Goal: Task Accomplishment & Management: Complete application form

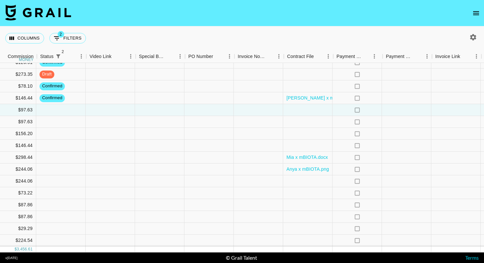
scroll to position [130, 513]
click at [184, 146] on div at bounding box center [208, 146] width 49 height 12
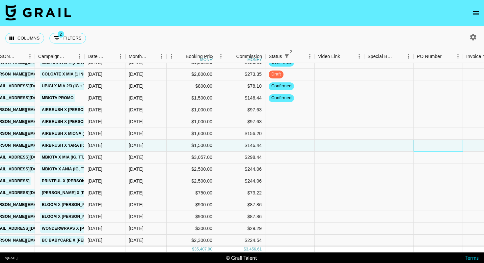
scroll to position [130, 384]
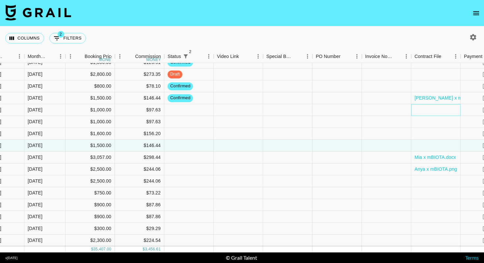
click at [430, 112] on div at bounding box center [436, 110] width 49 height 12
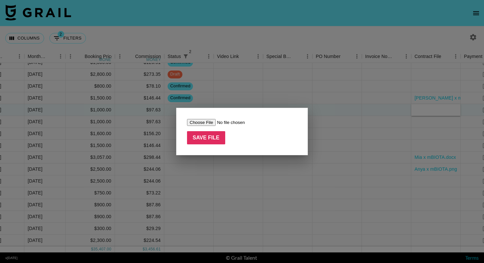
click at [202, 122] on input "file" at bounding box center [228, 122] width 83 height 7
type input "C:\fakepath\AirBrush rates.png"
click at [199, 134] on input "Save File" at bounding box center [206, 137] width 38 height 13
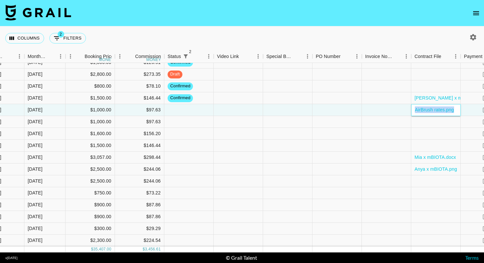
click at [458, 110] on div "AirBrush rates.png" at bounding box center [436, 110] width 49 height 12
click at [457, 110] on div "AirBrush rates.png" at bounding box center [435, 109] width 46 height 7
click at [445, 131] on div at bounding box center [436, 134] width 49 height 12
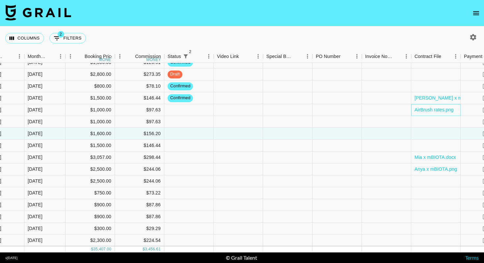
click at [457, 108] on div "AirBrush rates.png" at bounding box center [436, 110] width 49 height 12
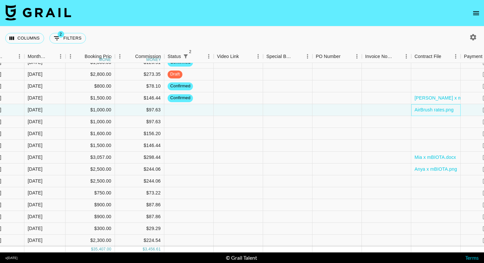
click at [457, 108] on div "AirBrush rates.png" at bounding box center [436, 110] width 49 height 12
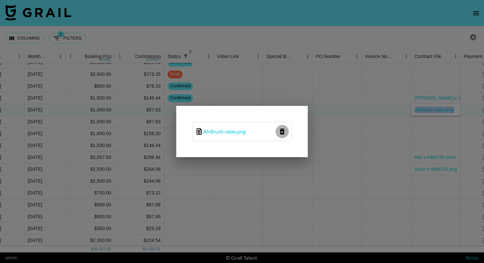
click at [284, 129] on icon "delete file" at bounding box center [282, 131] width 5 height 6
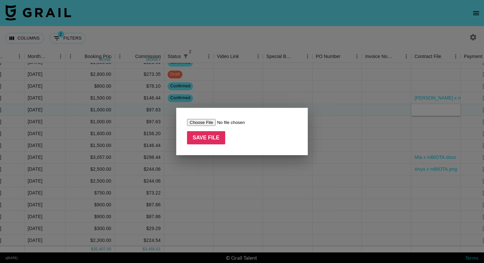
click at [237, 176] on div at bounding box center [242, 131] width 484 height 263
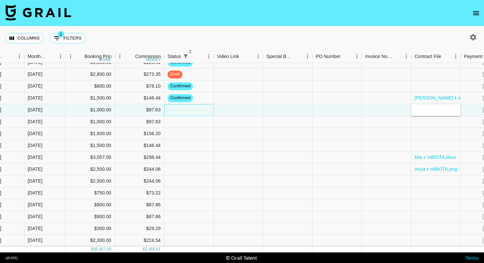
click at [201, 111] on div at bounding box center [188, 110] width 49 height 12
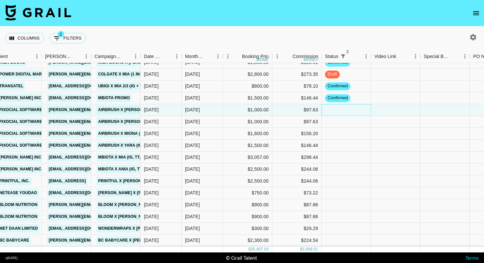
scroll to position [130, 535]
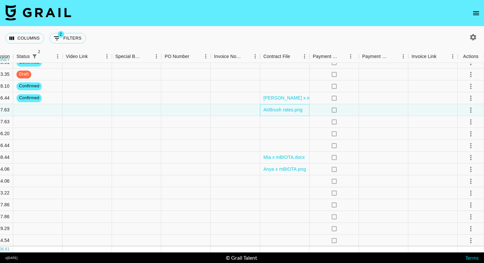
click at [308, 108] on div "AirBrush rates.png" at bounding box center [284, 110] width 49 height 12
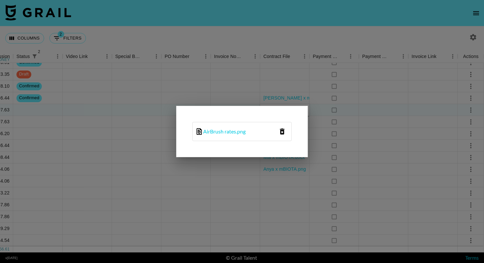
click at [283, 130] on icon "delete file" at bounding box center [282, 131] width 5 height 6
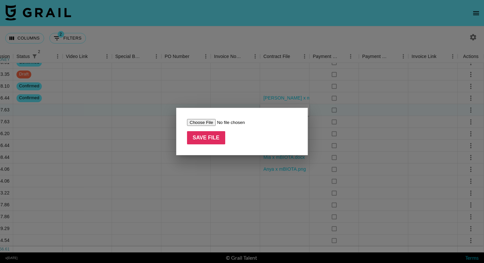
click at [204, 122] on input "file" at bounding box center [228, 122] width 83 height 7
type input "C:\fakepath\[PERSON_NAME] x AirBrush.png"
click at [214, 136] on input "Save File" at bounding box center [206, 137] width 38 height 13
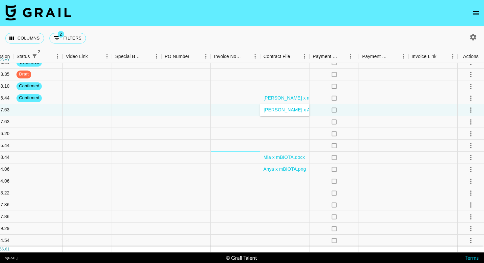
click at [216, 149] on div at bounding box center [235, 146] width 49 height 12
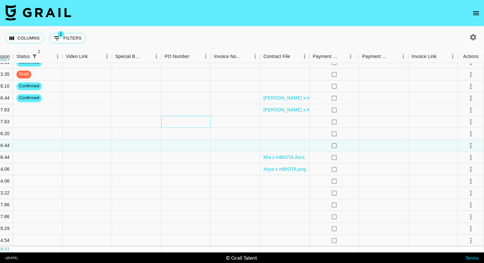
click at [209, 120] on div at bounding box center [185, 122] width 49 height 12
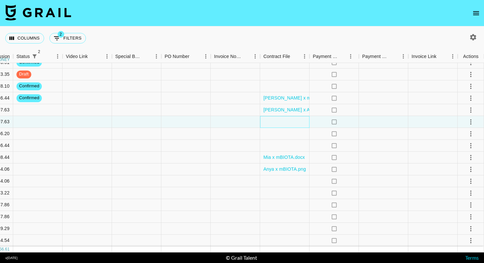
click at [272, 121] on div at bounding box center [284, 122] width 49 height 12
click at [282, 119] on div at bounding box center [284, 122] width 49 height 12
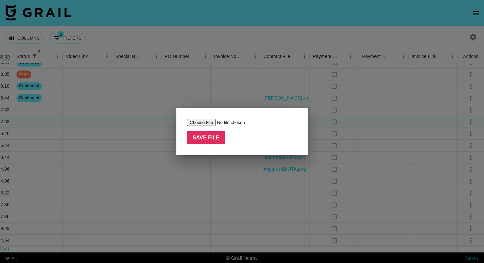
click at [209, 124] on input "file" at bounding box center [228, 122] width 83 height 7
type input "C:\fakepath\[PERSON_NAME] x AirBrush.png"
click at [209, 137] on input "Save File" at bounding box center [206, 137] width 38 height 13
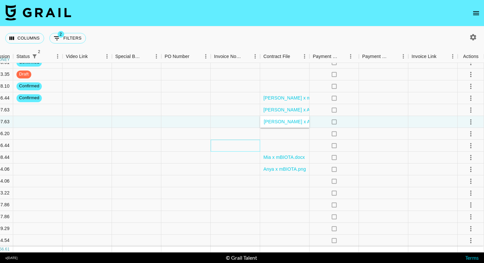
click at [222, 142] on div at bounding box center [235, 146] width 49 height 12
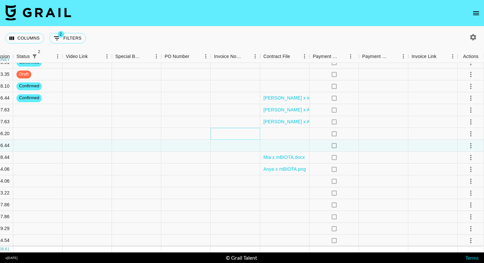
click at [231, 136] on div at bounding box center [235, 134] width 49 height 12
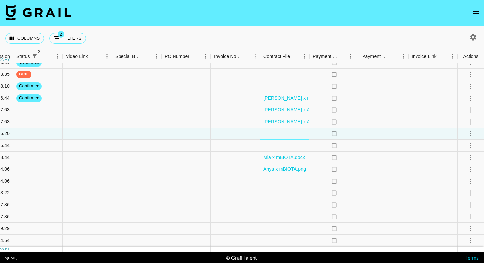
click at [267, 130] on div at bounding box center [284, 134] width 49 height 12
click at [281, 134] on div at bounding box center [284, 134] width 49 height 12
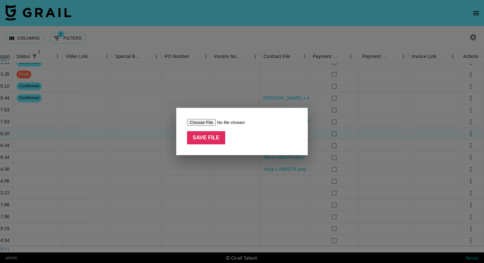
click at [206, 122] on input "file" at bounding box center [228, 122] width 83 height 7
type input "C:\fakepath\Miona x AirBrush.png"
click at [208, 139] on input "Save File" at bounding box center [206, 137] width 38 height 13
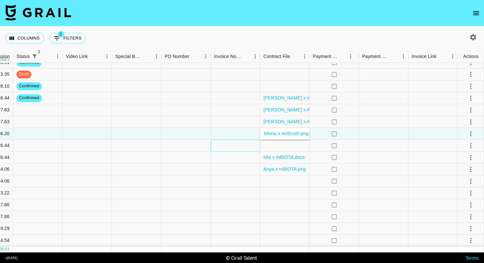
click at [233, 144] on div at bounding box center [235, 146] width 49 height 12
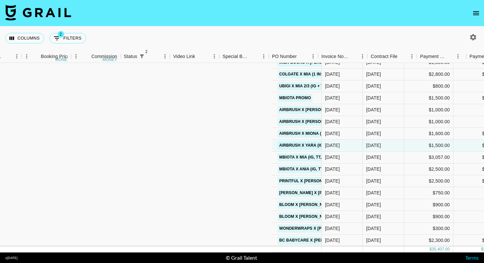
scroll to position [130, 476]
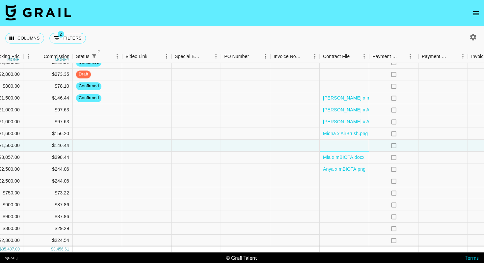
click at [347, 148] on div at bounding box center [344, 146] width 49 height 12
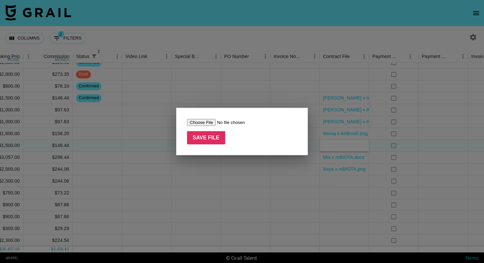
click at [207, 124] on input "file" at bounding box center [228, 122] width 83 height 7
type input "C:\fakepath\Yara x AirBrush.png"
click at [210, 137] on input "Save File" at bounding box center [206, 137] width 38 height 13
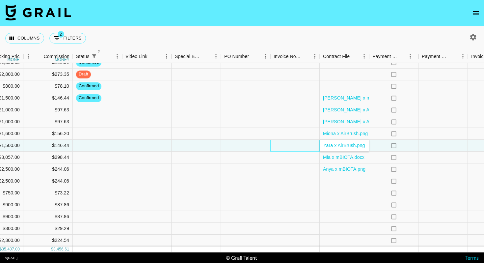
click at [274, 149] on div at bounding box center [295, 146] width 49 height 12
click at [179, 111] on div at bounding box center [196, 110] width 49 height 12
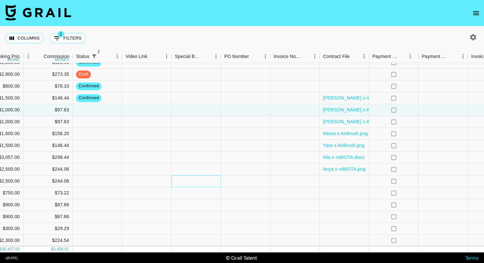
click at [185, 176] on div at bounding box center [196, 181] width 49 height 12
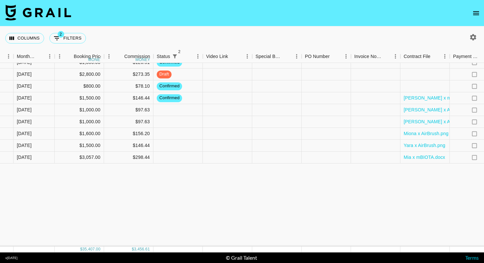
scroll to position [0, 395]
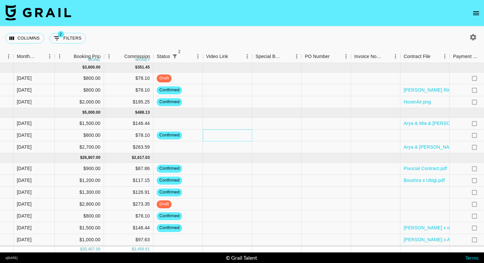
click at [226, 137] on div at bounding box center [227, 135] width 49 height 12
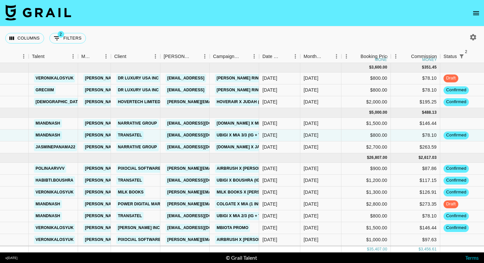
scroll to position [0, 0]
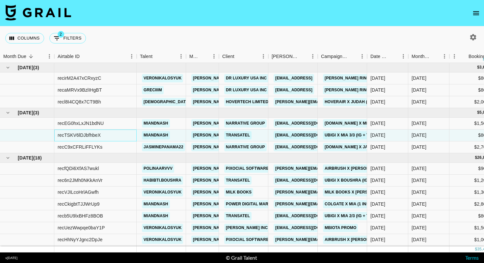
click at [115, 138] on div "recTSKV6lDJbfhbeX" at bounding box center [95, 135] width 82 height 12
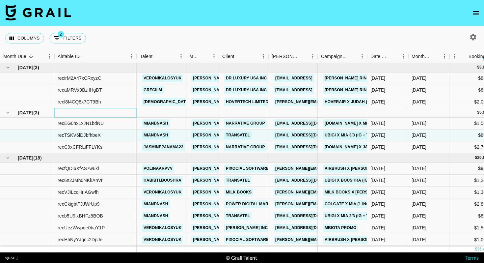
click at [120, 115] on div at bounding box center [95, 113] width 82 height 10
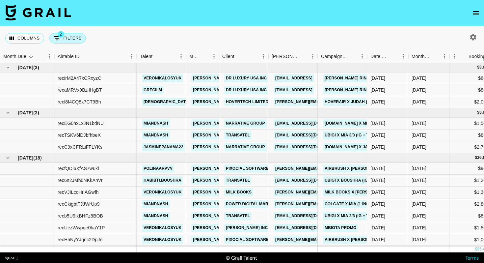
click at [74, 38] on button "2 Filters" at bounding box center [67, 38] width 37 height 11
select select "status"
select select "isNotAnyOf"
select select "status"
select select "not"
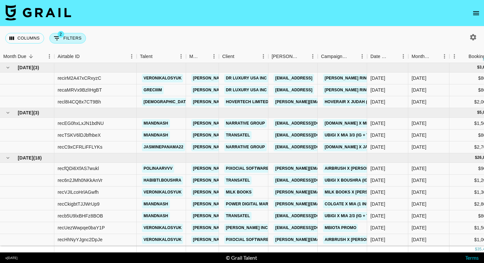
select select "approved"
select select "bookerId"
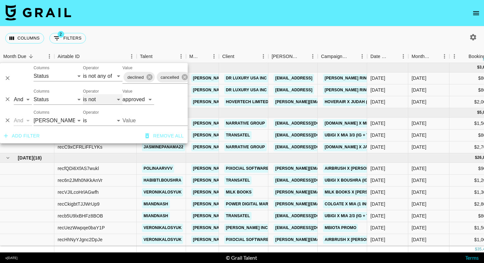
click at [98, 100] on select "is is not is any of is not any of" at bounding box center [103, 99] width 40 height 11
select select "is"
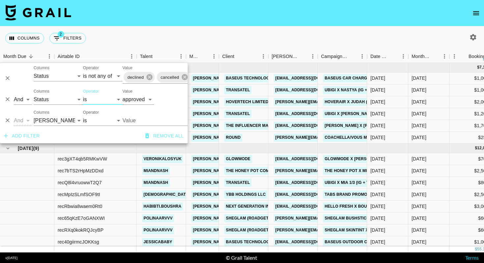
click at [204, 32] on div "Columns 2 Filters + Booking" at bounding box center [242, 38] width 484 height 24
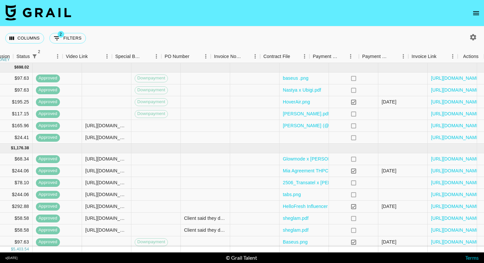
scroll to position [0, 535]
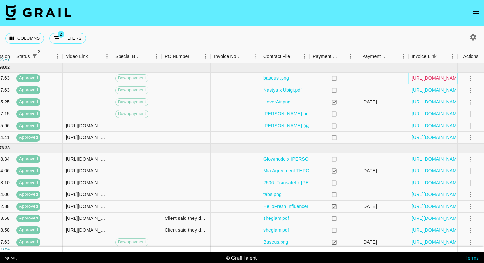
click at [434, 78] on link "[URL][DOMAIN_NAME]" at bounding box center [437, 78] width 50 height 7
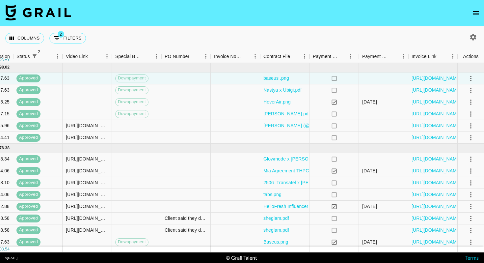
click at [230, 14] on nav at bounding box center [242, 13] width 484 height 26
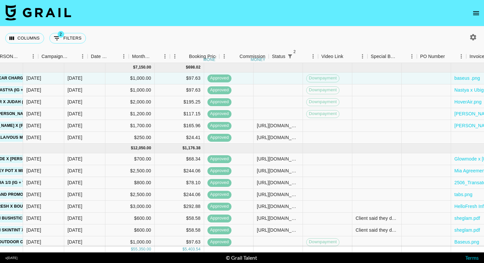
scroll to position [0, 261]
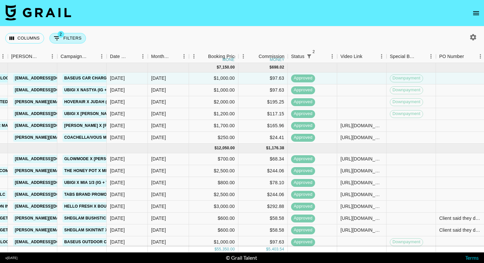
click at [68, 38] on button "2 Filters" at bounding box center [67, 38] width 37 height 11
select select "status"
select select "isNotAnyOf"
select select "status"
select select "approved"
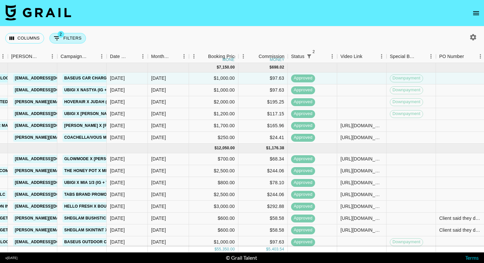
select select "bookerId"
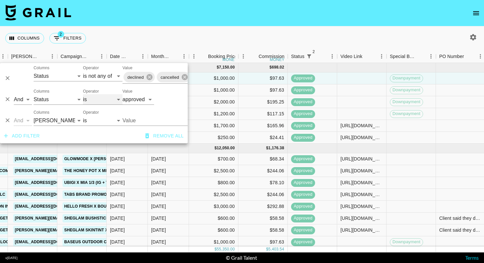
click at [95, 100] on select "is is not is any of is not any of" at bounding box center [103, 99] width 40 height 11
select select "not"
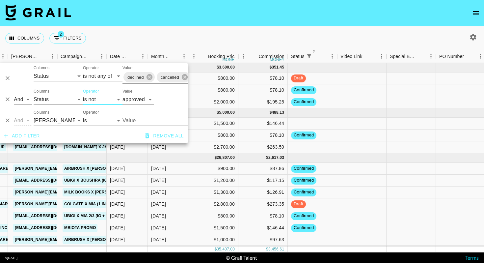
click at [217, 41] on div "Columns 2 Filters + Booking" at bounding box center [242, 38] width 484 height 24
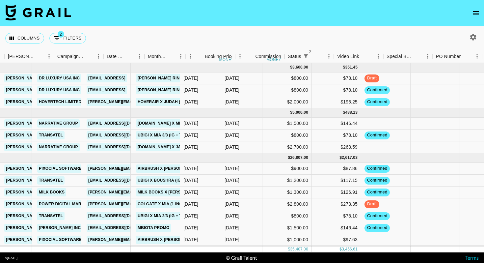
scroll to position [0, 535]
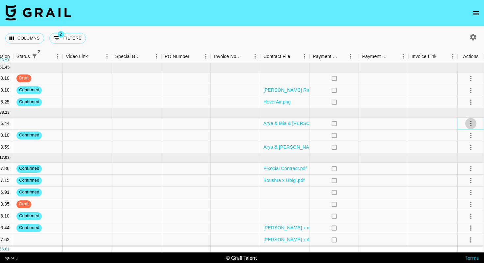
click at [472, 122] on icon "select merge strategy" at bounding box center [471, 124] width 8 height 8
click at [466, 140] on li "Confirm" at bounding box center [463, 138] width 43 height 12
click at [419, 142] on div at bounding box center [433, 147] width 49 height 12
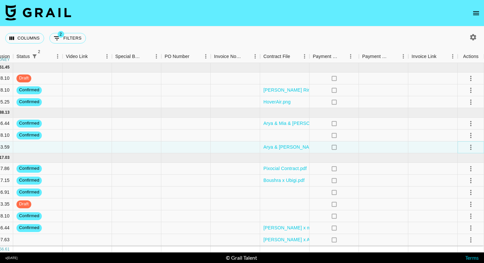
click at [470, 148] on icon "select merge strategy" at bounding box center [471, 147] width 8 height 8
click at [462, 160] on li "Confirm" at bounding box center [463, 162] width 43 height 12
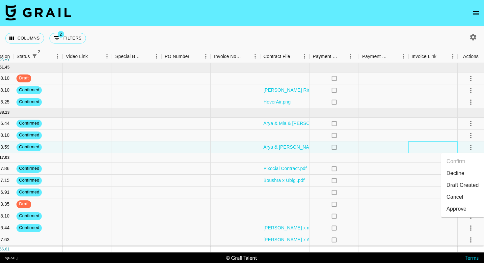
click at [426, 146] on div at bounding box center [433, 147] width 49 height 12
click at [471, 170] on icon "select merge strategy" at bounding box center [470, 168] width 1 height 5
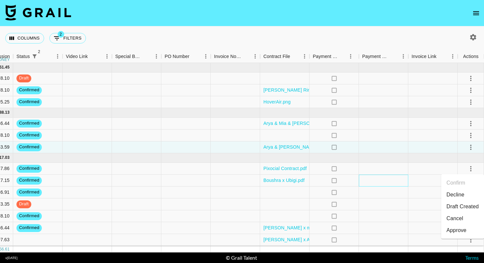
click at [404, 176] on div at bounding box center [383, 181] width 49 height 12
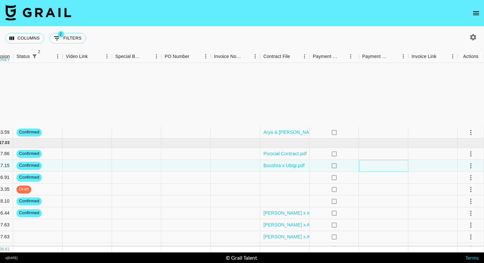
scroll to position [123, 535]
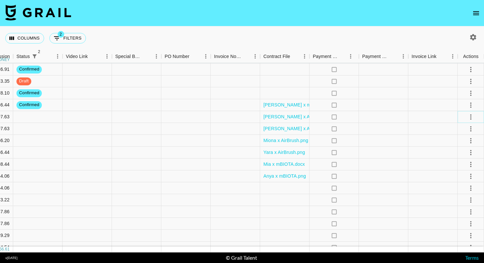
click at [471, 117] on icon "select merge strategy" at bounding box center [470, 116] width 1 height 5
click at [462, 131] on li "Confirm" at bounding box center [463, 131] width 43 height 12
click at [439, 129] on div at bounding box center [433, 129] width 49 height 12
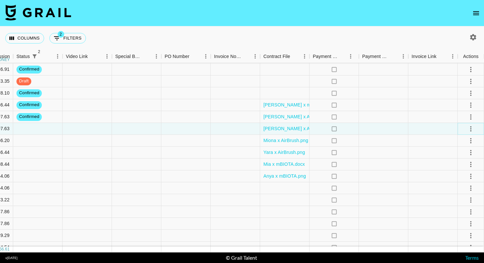
click at [472, 129] on icon "select merge strategy" at bounding box center [471, 129] width 8 height 8
click at [458, 144] on li "Confirm" at bounding box center [463, 143] width 43 height 12
click at [418, 147] on div at bounding box center [433, 153] width 49 height 12
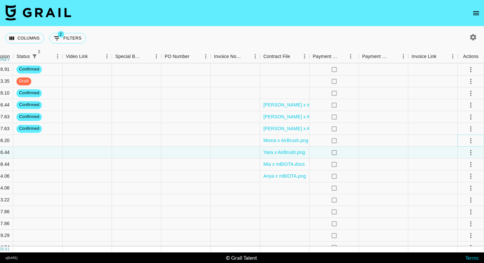
click at [470, 142] on icon "select merge strategy" at bounding box center [471, 141] width 8 height 8
click at [456, 156] on li "Confirm" at bounding box center [463, 155] width 43 height 12
click at [417, 162] on div at bounding box center [433, 164] width 49 height 12
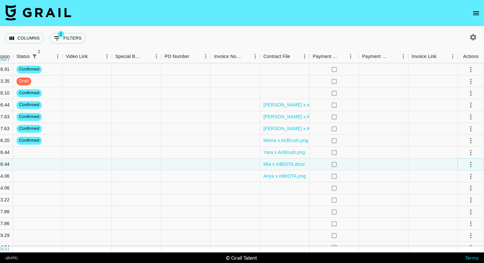
click at [473, 166] on icon "select merge strategy" at bounding box center [471, 164] width 8 height 8
click at [455, 177] on li "Confirm" at bounding box center [463, 179] width 43 height 12
click at [415, 183] on div at bounding box center [433, 188] width 49 height 12
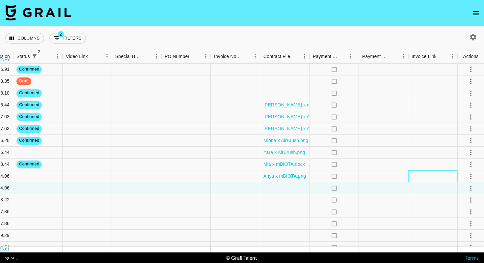
click at [414, 178] on div at bounding box center [433, 176] width 49 height 12
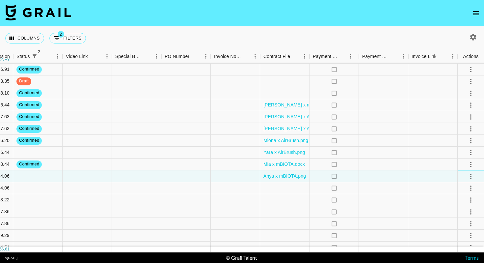
click at [472, 177] on icon "select merge strategy" at bounding box center [471, 176] width 8 height 8
click at [461, 188] on li "Confirm" at bounding box center [463, 191] width 43 height 12
click at [470, 152] on icon "select merge strategy" at bounding box center [471, 153] width 8 height 8
click at [455, 165] on li "Confirm" at bounding box center [463, 167] width 43 height 12
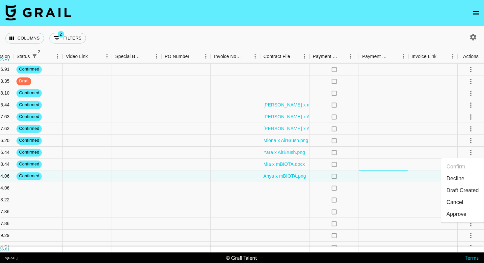
click at [406, 172] on div at bounding box center [383, 176] width 49 height 12
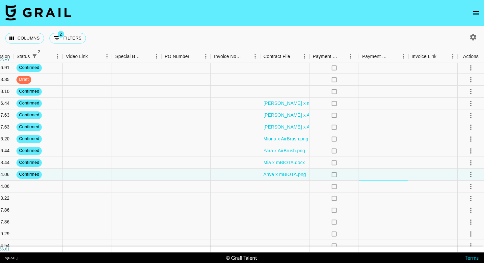
scroll to position [130, 535]
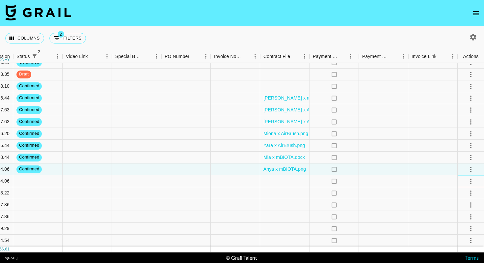
click at [471, 182] on icon "select merge strategy" at bounding box center [471, 181] width 8 height 8
click at [459, 197] on li "Confirm" at bounding box center [463, 195] width 43 height 12
click at [417, 194] on div at bounding box center [433, 193] width 49 height 12
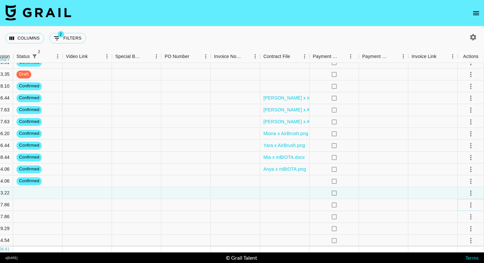
click at [471, 206] on icon "select merge strategy" at bounding box center [471, 205] width 8 height 8
click at [456, 146] on li "Confirm" at bounding box center [463, 143] width 43 height 12
click at [421, 181] on div at bounding box center [433, 181] width 49 height 12
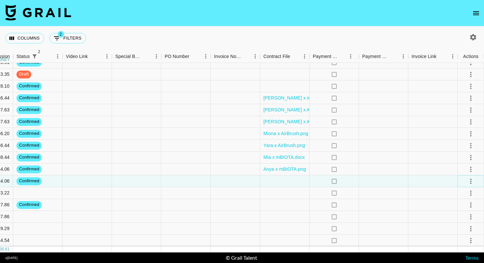
click at [471, 181] on icon "select merge strategy" at bounding box center [470, 181] width 1 height 5
click at [417, 193] on div at bounding box center [433, 193] width 49 height 12
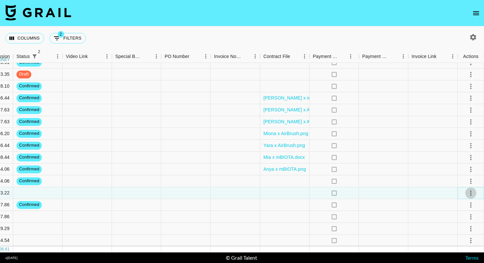
click at [474, 195] on icon "select merge strategy" at bounding box center [471, 193] width 8 height 8
click at [454, 132] on li "Confirm" at bounding box center [463, 132] width 43 height 12
click at [397, 197] on div at bounding box center [383, 193] width 49 height 12
click at [470, 217] on icon "select merge strategy" at bounding box center [471, 217] width 8 height 8
click at [452, 154] on li "Confirm" at bounding box center [463, 155] width 43 height 12
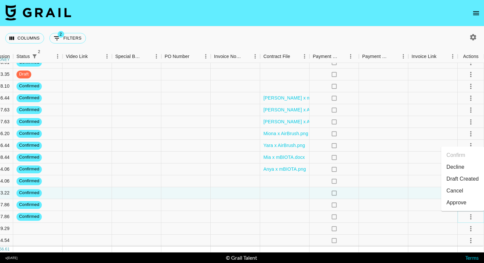
click at [472, 216] on icon "select merge strategy" at bounding box center [471, 217] width 8 height 8
click at [472, 230] on icon "select merge strategy" at bounding box center [471, 229] width 8 height 8
click at [456, 168] on li "Confirm" at bounding box center [463, 167] width 43 height 12
click at [408, 221] on div at bounding box center [383, 217] width 49 height 12
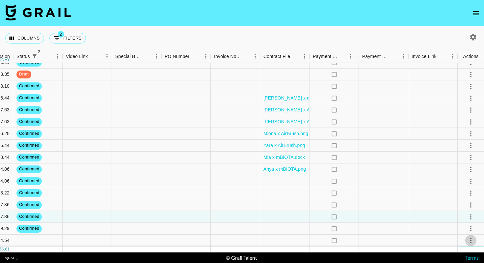
click at [473, 241] on icon "select merge strategy" at bounding box center [471, 241] width 8 height 8
click at [457, 182] on li "Confirm" at bounding box center [463, 179] width 43 height 12
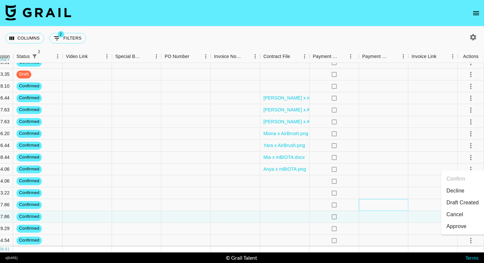
click at [406, 208] on div at bounding box center [383, 205] width 49 height 12
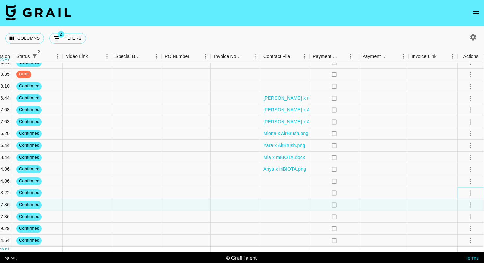
click at [472, 194] on icon "select merge strategy" at bounding box center [471, 193] width 8 height 8
click at [461, 155] on li "Draft Created" at bounding box center [463, 155] width 43 height 12
click at [379, 207] on div at bounding box center [383, 205] width 49 height 12
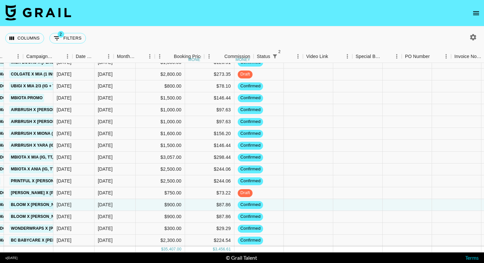
scroll to position [130, 295]
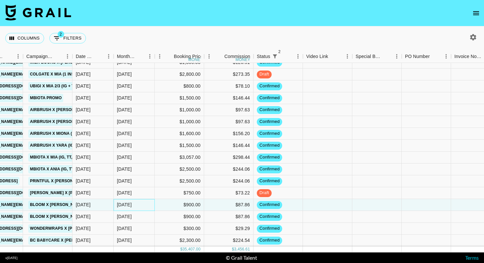
click at [145, 200] on div "[DATE]" at bounding box center [134, 205] width 41 height 12
click at [320, 207] on div at bounding box center [327, 205] width 49 height 12
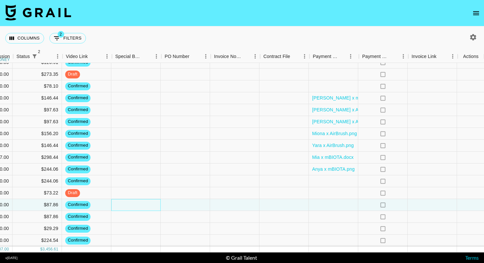
scroll to position [130, 535]
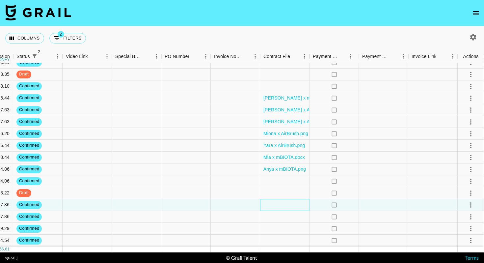
click at [292, 201] on div at bounding box center [284, 205] width 49 height 12
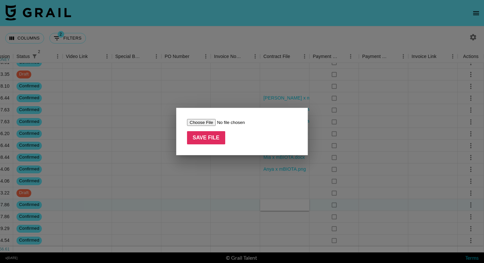
click at [207, 122] on input "file" at bounding box center [228, 122] width 83 height 7
type input "C:\fakepath\Bloom x [PERSON_NAME].pdf"
click at [206, 139] on input "Save File" at bounding box center [206, 137] width 38 height 13
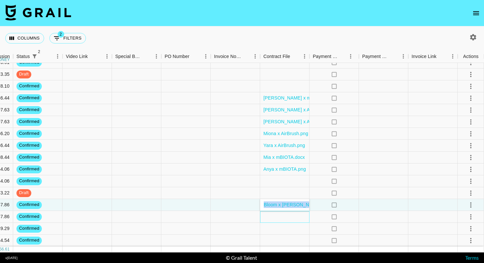
click at [284, 217] on div at bounding box center [284, 217] width 49 height 12
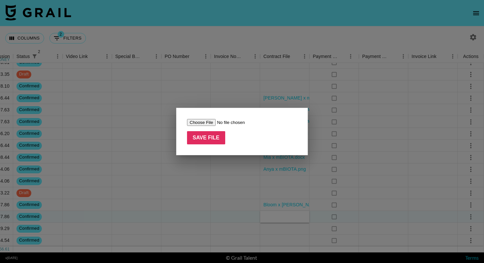
click at [204, 121] on input "file" at bounding box center [228, 122] width 83 height 7
type input "C:\fakepath\Bloom x [PERSON_NAME].pdf"
click at [215, 139] on input "Save File" at bounding box center [206, 137] width 38 height 13
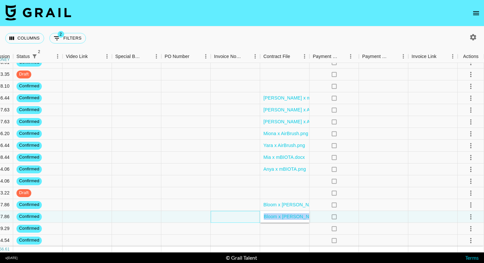
click at [225, 215] on div at bounding box center [235, 217] width 49 height 12
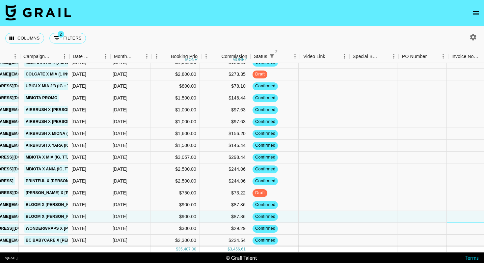
scroll to position [130, 298]
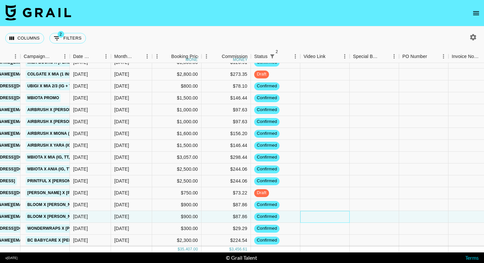
click at [317, 219] on div at bounding box center [324, 217] width 49 height 12
click at [310, 194] on div at bounding box center [324, 193] width 49 height 12
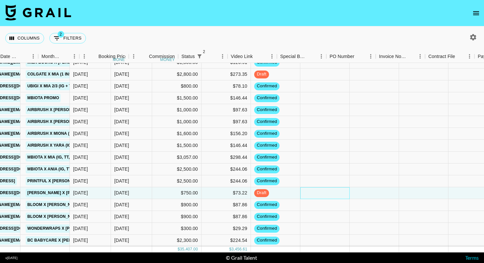
scroll to position [130, 535]
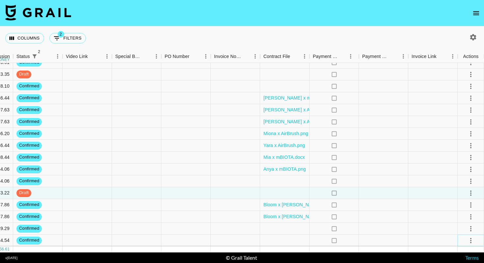
click at [472, 239] on icon "select merge strategy" at bounding box center [471, 241] width 8 height 8
click at [459, 201] on li "Draft Created" at bounding box center [463, 203] width 43 height 12
click at [377, 240] on div at bounding box center [383, 241] width 49 height 12
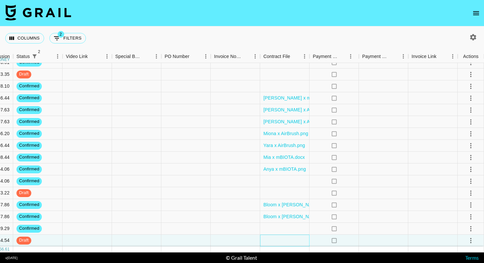
click at [298, 241] on div at bounding box center [284, 241] width 49 height 12
click at [297, 241] on div at bounding box center [284, 241] width 49 height 12
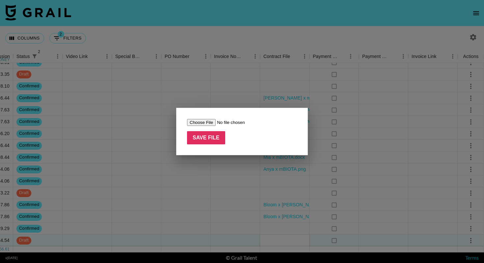
click at [206, 122] on input "file" at bounding box center [228, 122] width 83 height 7
type input "C:\fakepath\Babycare Contract.pdf"
click at [215, 138] on input "Save File" at bounding box center [206, 137] width 38 height 13
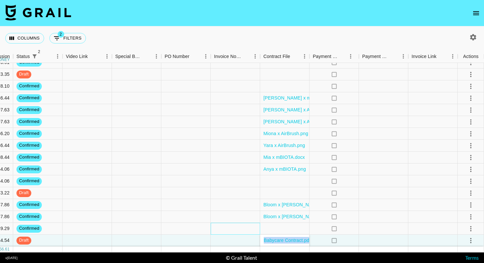
click at [240, 229] on div at bounding box center [235, 229] width 49 height 12
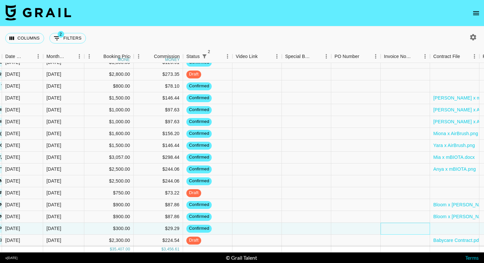
scroll to position [130, 384]
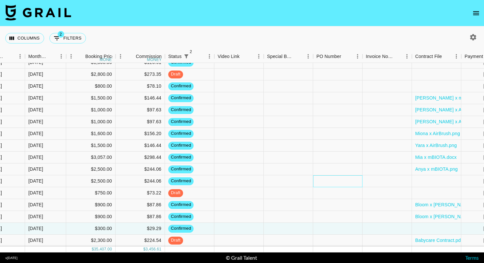
click at [357, 179] on div at bounding box center [337, 181] width 49 height 12
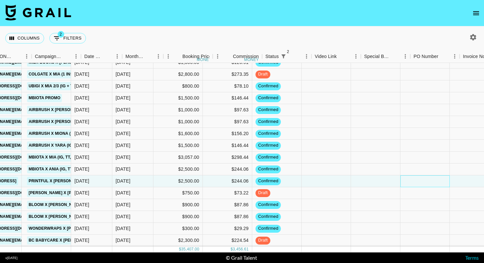
scroll to position [130, 277]
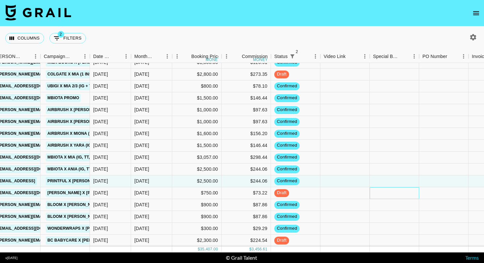
click at [382, 191] on div at bounding box center [394, 193] width 49 height 12
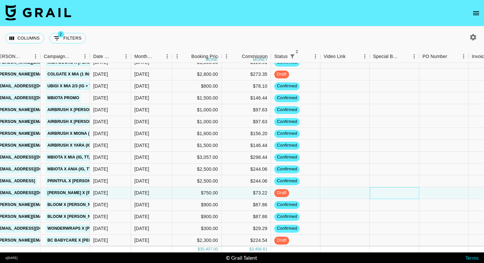
scroll to position [130, 445]
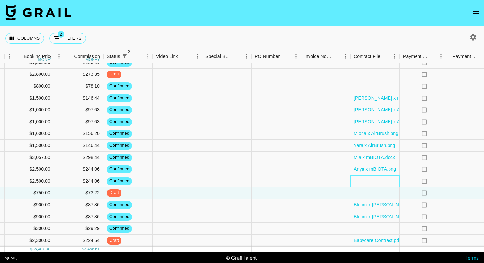
click at [379, 182] on div at bounding box center [375, 181] width 49 height 12
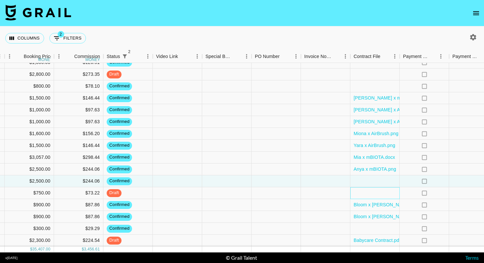
click at [376, 196] on div at bounding box center [375, 193] width 49 height 12
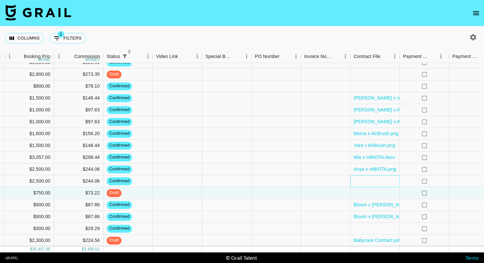
click at [371, 182] on div at bounding box center [375, 181] width 49 height 12
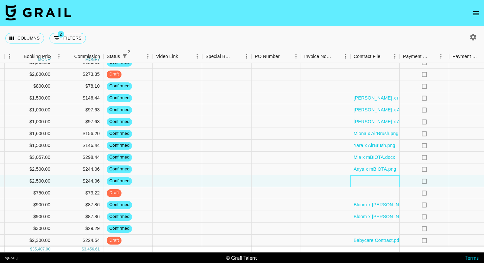
click at [362, 179] on div at bounding box center [375, 181] width 49 height 12
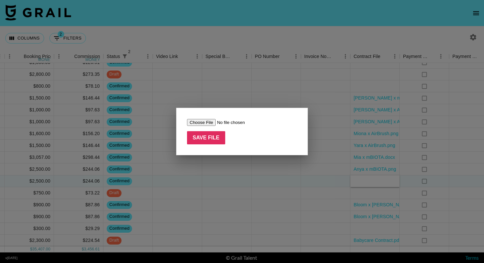
click at [205, 123] on input "file" at bounding box center [228, 122] width 83 height 7
type input "C:\fakepath\[PERSON_NAME] x [PERSON_NAME].pdf"
click at [214, 137] on input "Save File" at bounding box center [206, 137] width 38 height 13
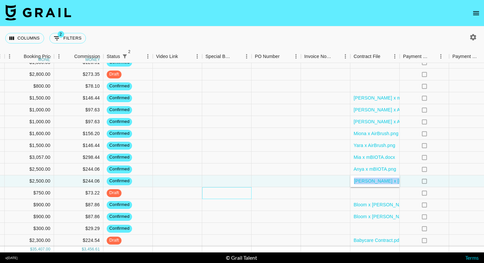
click at [239, 187] on div at bounding box center [226, 193] width 49 height 12
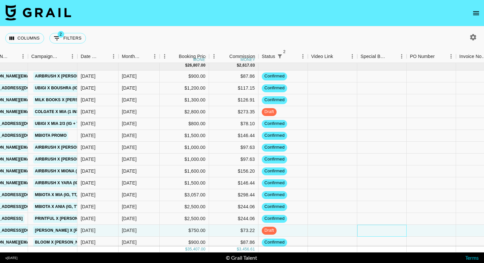
scroll to position [92, 294]
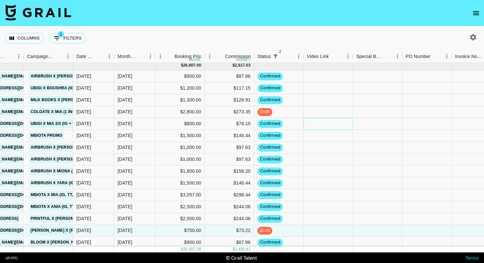
click at [334, 121] on div at bounding box center [328, 124] width 49 height 12
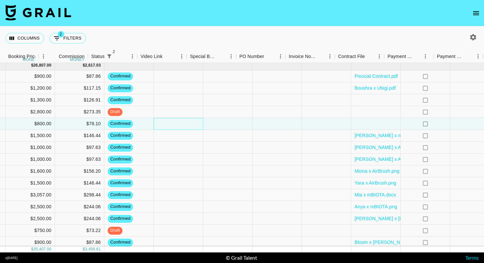
scroll to position [92, 461]
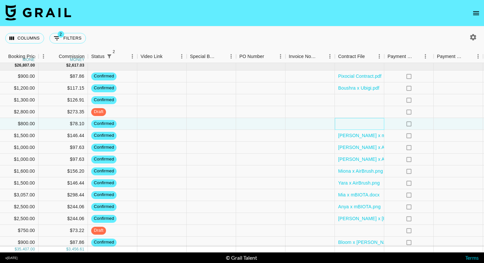
click at [348, 123] on div at bounding box center [359, 124] width 49 height 12
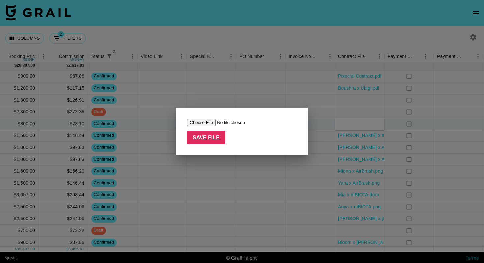
click at [194, 122] on input "file" at bounding box center [228, 122] width 83 height 7
type input "C:\fakepath\Ubigi x Mia.pdf"
click at [209, 138] on input "Save File" at bounding box center [206, 137] width 38 height 13
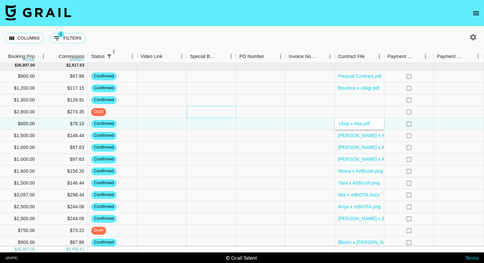
click at [197, 113] on div at bounding box center [211, 112] width 49 height 12
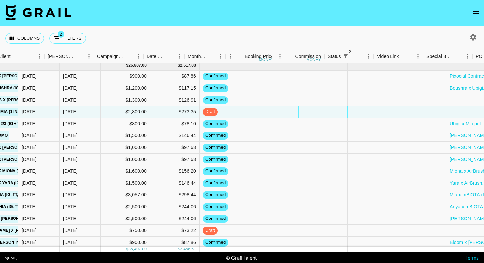
scroll to position [92, 210]
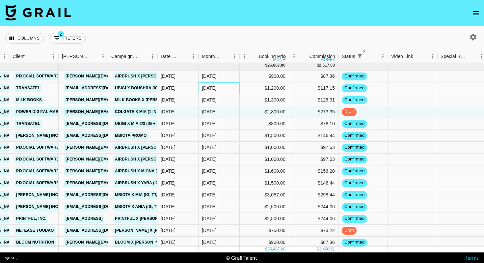
click at [215, 89] on div "[DATE]" at bounding box center [209, 88] width 15 height 7
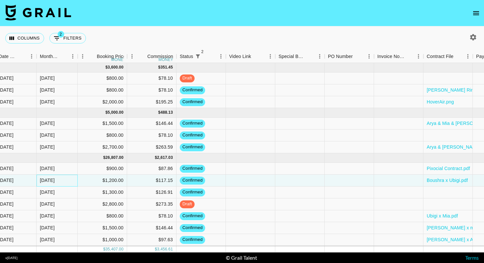
scroll to position [0, 503]
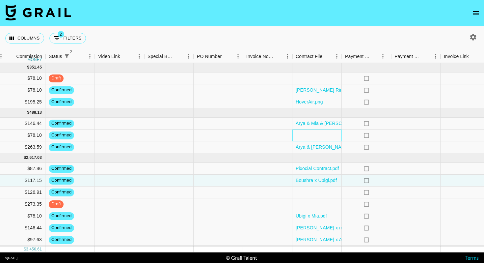
click at [326, 132] on div at bounding box center [317, 135] width 49 height 12
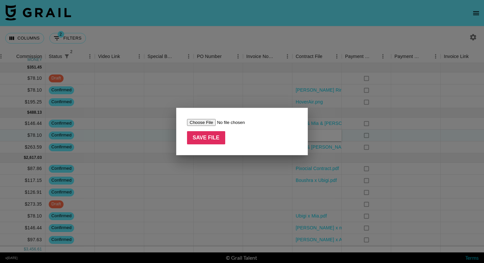
click at [202, 125] on input "file" at bounding box center [228, 122] width 83 height 7
type input "C:\fakepath\Ubigi x Mia.pdf"
click at [217, 139] on input "Save File" at bounding box center [206, 137] width 38 height 13
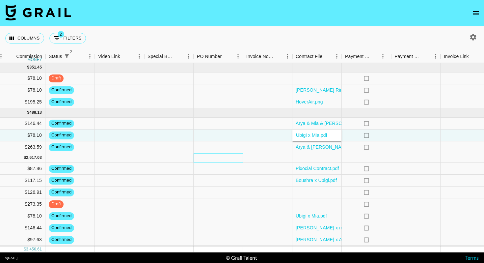
click at [210, 153] on div at bounding box center [218, 158] width 49 height 10
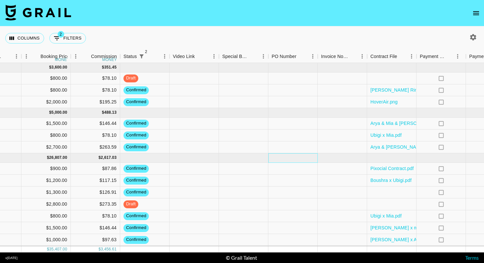
scroll to position [0, 370]
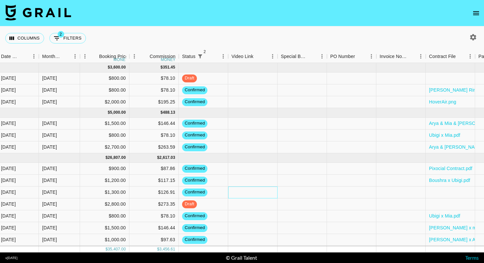
click at [240, 191] on div at bounding box center [252, 192] width 49 height 12
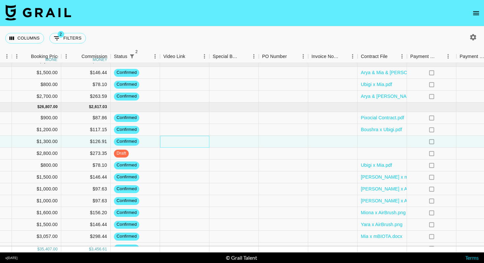
scroll to position [51, 453]
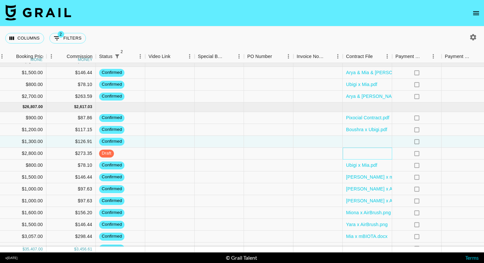
click at [355, 153] on div at bounding box center [367, 154] width 49 height 12
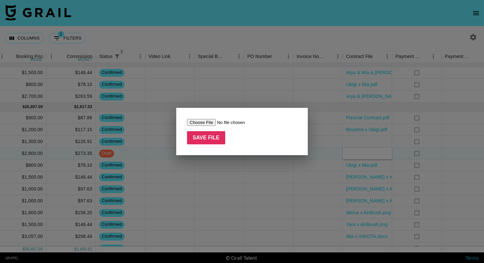
click at [208, 123] on input "file" at bounding box center [228, 122] width 83 height 7
type input "C:\fakepath\@miandnash x Colgate.pdf"
click at [217, 136] on input "Save File" at bounding box center [206, 137] width 38 height 13
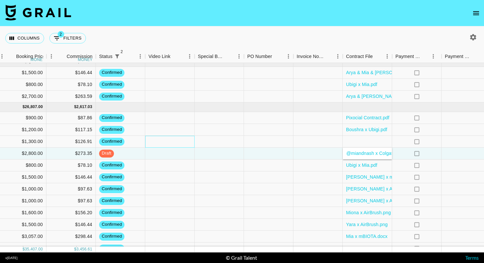
click at [155, 140] on div at bounding box center [169, 142] width 49 height 12
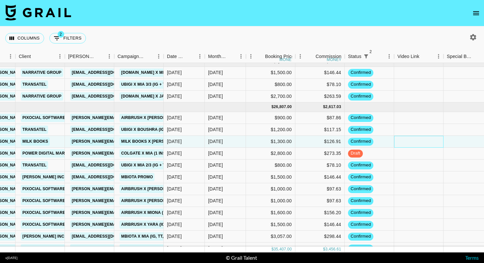
scroll to position [51, 203]
click at [228, 140] on div "[DATE]" at bounding box center [225, 142] width 41 height 12
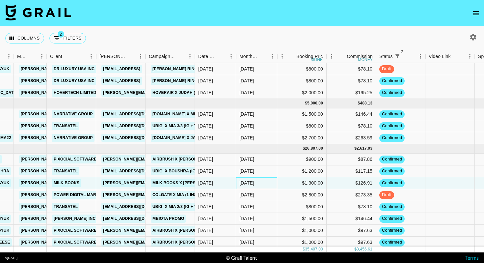
scroll to position [0, 172]
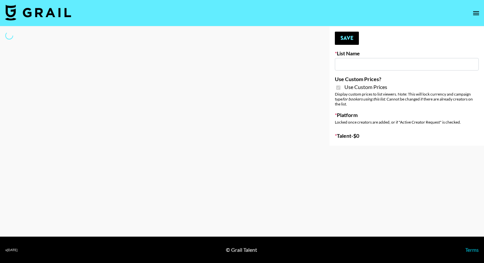
type input "Gfal"
checkbox input "true"
select select "Brand"
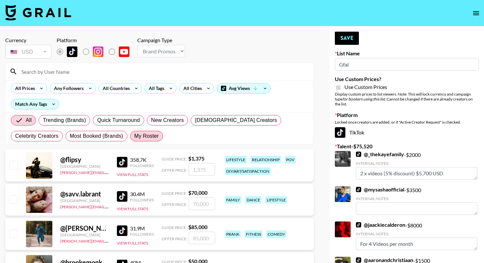
click at [134, 135] on span "My Roster" at bounding box center [146, 136] width 24 height 8
click at [134, 136] on input "My Roster" at bounding box center [134, 136] width 0 height 0
radio input "true"
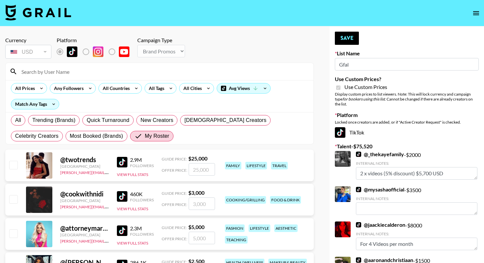
click at [64, 73] on input at bounding box center [163, 71] width 292 height 11
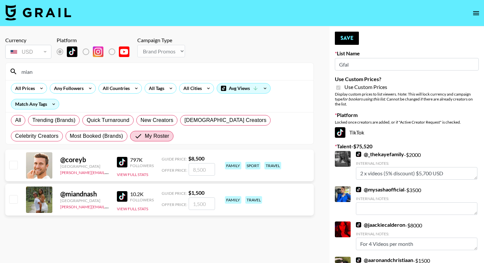
type input "mian"
click at [13, 198] on input "checkbox" at bounding box center [13, 199] width 8 height 8
checkbox input "true"
type input "1500"
click at [213, 205] on input "1500" at bounding box center [202, 203] width 26 height 13
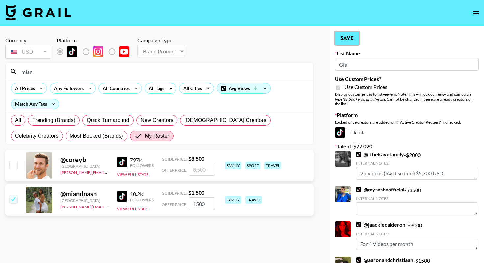
click at [344, 38] on button "Save" at bounding box center [347, 38] width 24 height 13
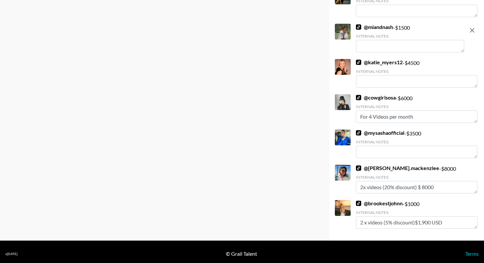
scroll to position [470, 0]
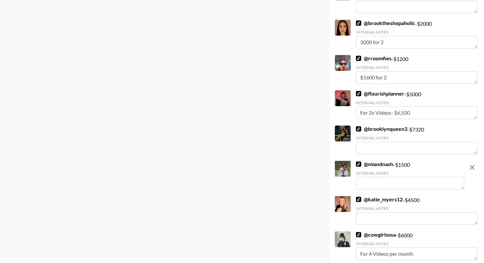
click at [372, 182] on textarea at bounding box center [410, 183] width 108 height 13
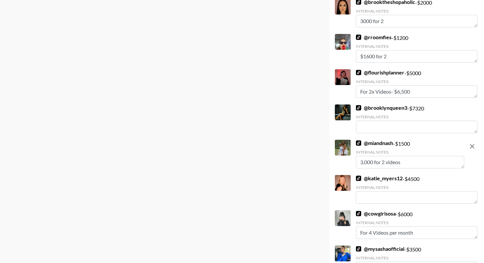
scroll to position [0, 0]
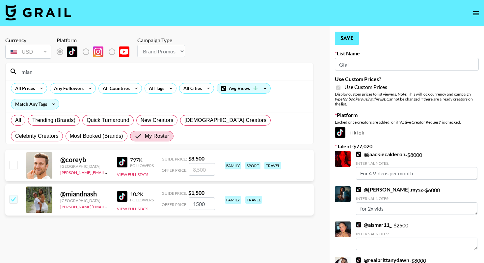
type textarea "3,000 for 2 videos"
click at [350, 40] on button "Save" at bounding box center [347, 38] width 24 height 13
